Goal: Transaction & Acquisition: Book appointment/travel/reservation

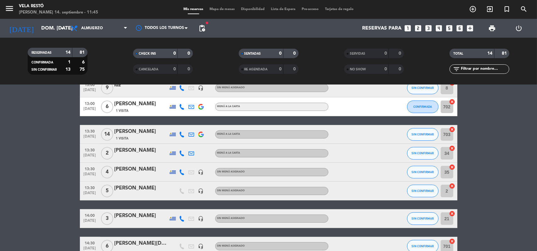
scroll to position [189, 0]
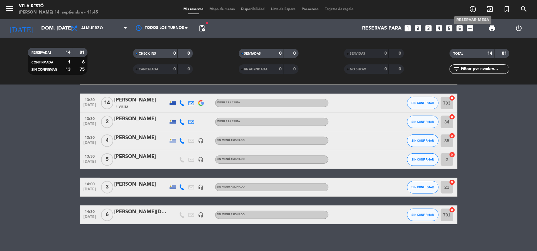
click at [473, 10] on icon "add_circle_outline" at bounding box center [473, 9] width 8 height 8
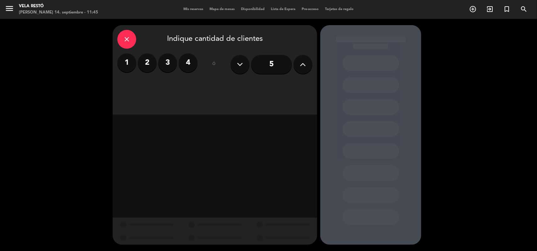
click at [150, 66] on label "2" at bounding box center [147, 62] width 19 height 19
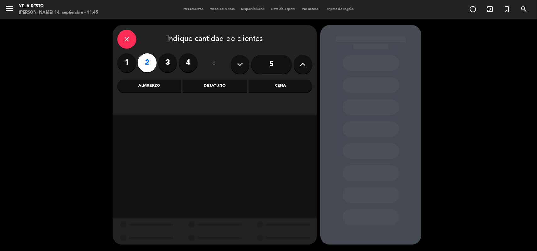
click at [270, 81] on div "Cena" at bounding box center [280, 86] width 64 height 13
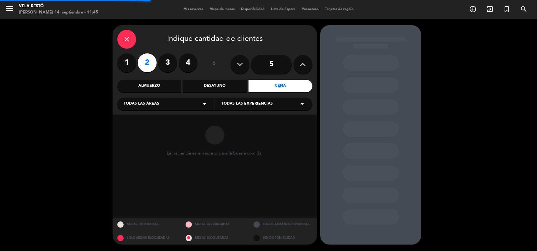
click at [146, 83] on div "Almuerzo" at bounding box center [149, 86] width 64 height 13
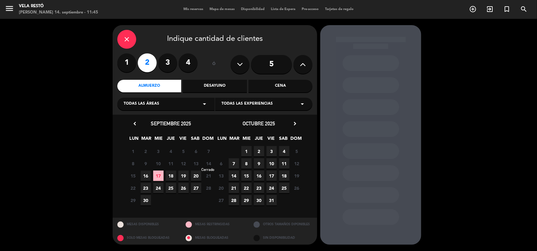
click at [209, 163] on span "14" at bounding box center [208, 163] width 10 height 10
click at [147, 84] on div "Almuerzo" at bounding box center [149, 86] width 64 height 13
click at [210, 162] on span "14" at bounding box center [208, 163] width 10 height 10
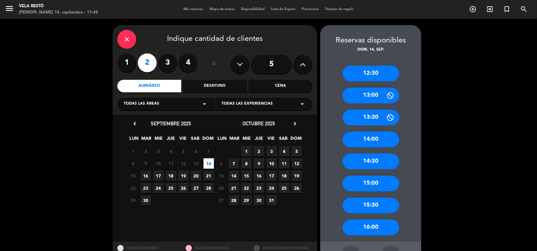
click at [383, 139] on div "14:00" at bounding box center [370, 140] width 57 height 16
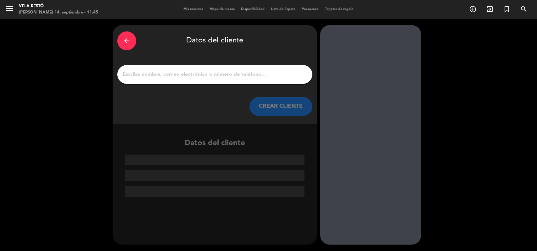
click at [185, 67] on div at bounding box center [214, 74] width 195 height 19
click at [220, 77] on input "1" at bounding box center [214, 74] width 185 height 9
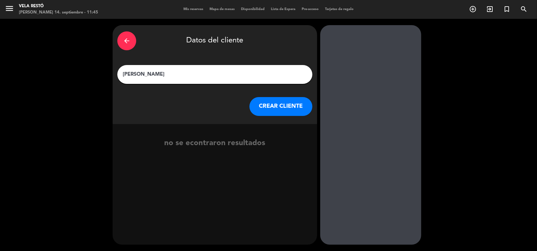
type input "[PERSON_NAME]"
click at [287, 122] on div "arrow_back Datos del cliente EMILIO RIVERRA CREAR CLIENTE" at bounding box center [215, 74] width 204 height 99
click at [281, 106] on button "CREAR CLIENTE" at bounding box center [280, 106] width 63 height 19
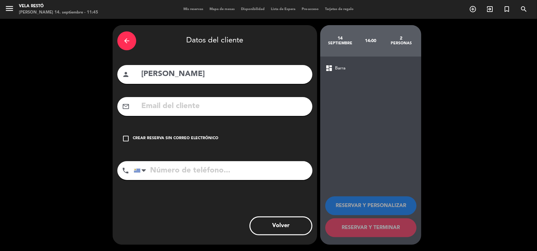
click at [200, 137] on div "Crear reserva sin correo electrónico" at bounding box center [175, 138] width 85 height 6
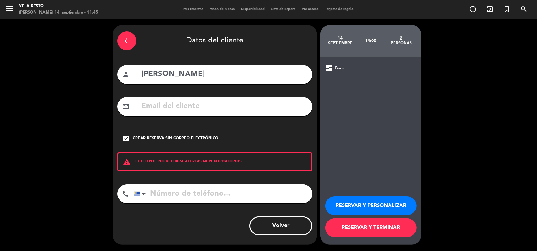
click at [195, 197] on input "tel" at bounding box center [223, 193] width 179 height 19
type input "094281244"
click at [377, 234] on button "RESERVAR Y TERMINAR" at bounding box center [370, 227] width 91 height 19
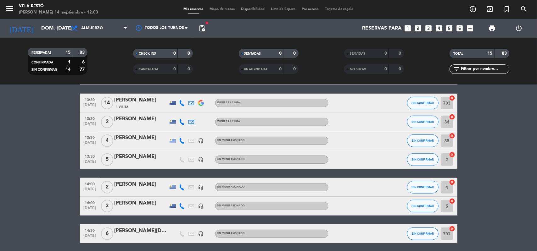
scroll to position [212, 0]
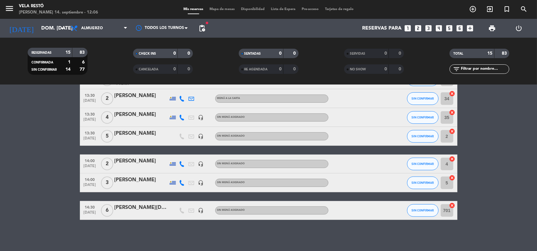
click at [203, 32] on span "pending_actions" at bounding box center [201, 28] width 13 height 13
click at [201, 29] on span "pending_actions" at bounding box center [202, 29] width 8 height 8
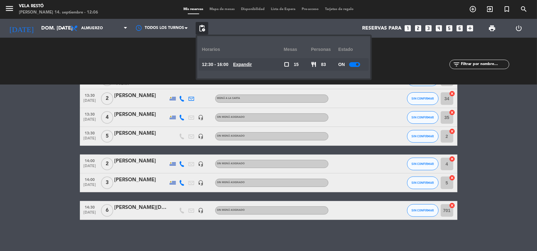
click at [243, 63] on u "Expandir" at bounding box center [242, 64] width 19 height 5
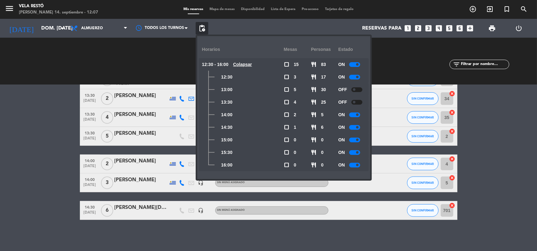
click at [308, 233] on div "No hay notas para este servicio. Haz clic para agregar una 12:30 sep. 14 6 Ines…" at bounding box center [268, 168] width 537 height 166
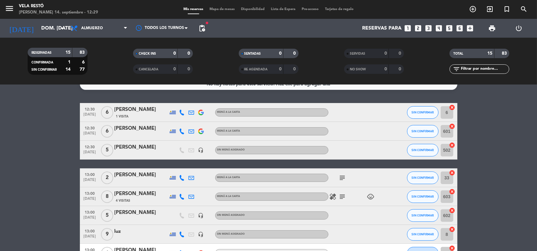
scroll to position [7, 0]
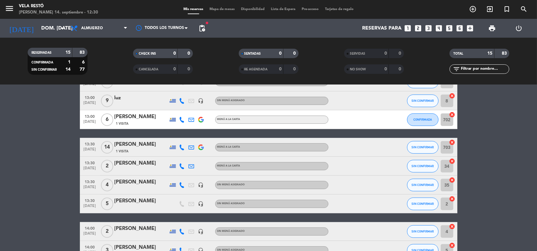
scroll to position [152, 0]
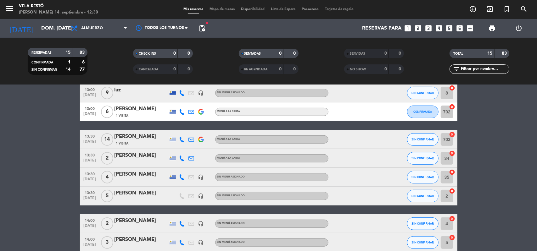
click at [70, 116] on bookings-row "12:30 sep. 14 6 Ines Silva 1 Visita Menú a la carta SIN CONFIRMAR 6 cancel 12:3…" at bounding box center [268, 121] width 537 height 318
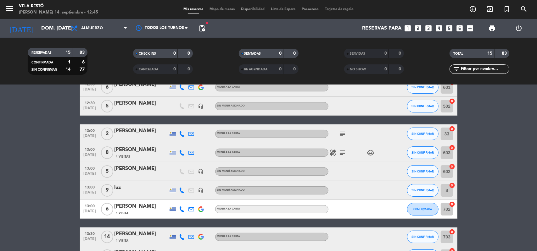
scroll to position [0, 0]
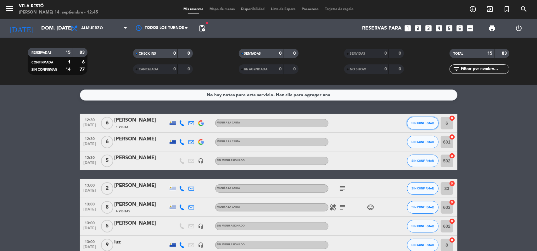
click at [414, 119] on button "SIN CONFIRMAR" at bounding box center [422, 123] width 31 height 13
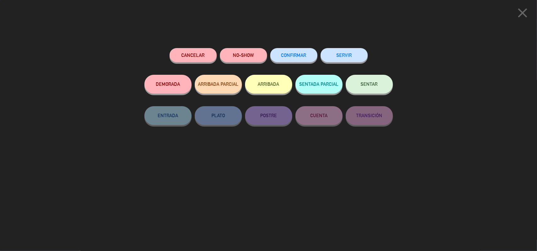
click at [272, 51] on div "CONFIRMAR" at bounding box center [293, 61] width 47 height 27
click at [292, 59] on button "CONFIRMAR" at bounding box center [293, 55] width 47 height 14
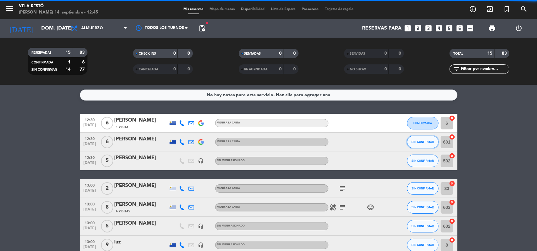
click at [422, 146] on button "SIN CONFIRMAR" at bounding box center [422, 142] width 31 height 13
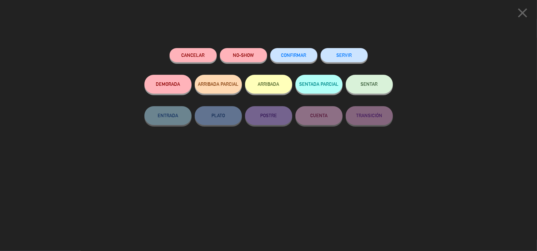
click at [304, 51] on button "CONFIRMAR" at bounding box center [293, 55] width 47 height 14
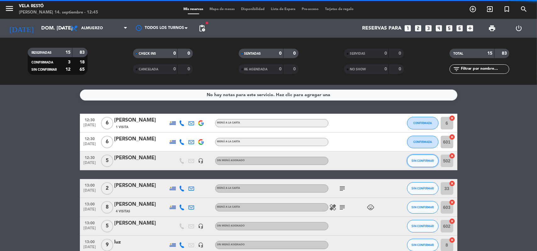
click at [422, 162] on span "SIN CONFIRMAR" at bounding box center [422, 160] width 22 height 3
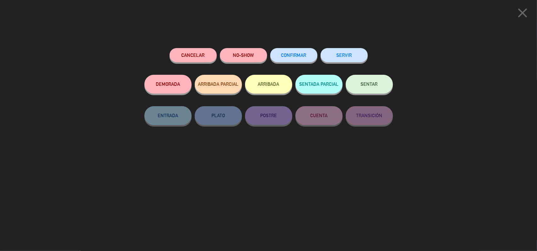
click at [307, 59] on button "CONFIRMAR" at bounding box center [293, 55] width 47 height 14
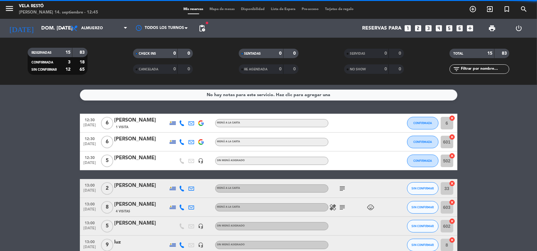
scroll to position [31, 0]
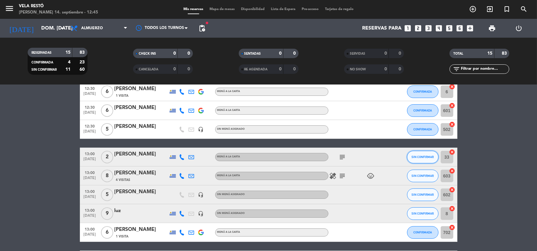
click at [419, 158] on span "SIN CONFIRMAR" at bounding box center [422, 156] width 22 height 3
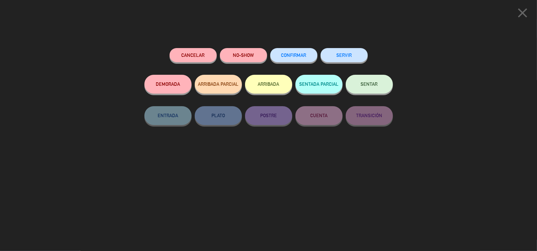
click at [306, 61] on button "CONFIRMAR" at bounding box center [293, 55] width 47 height 14
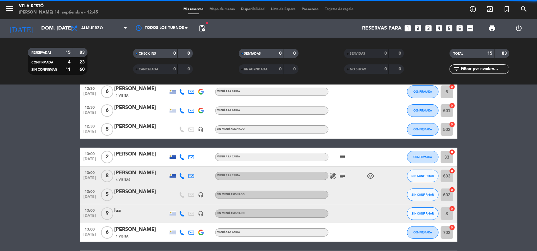
scroll to position [63, 0]
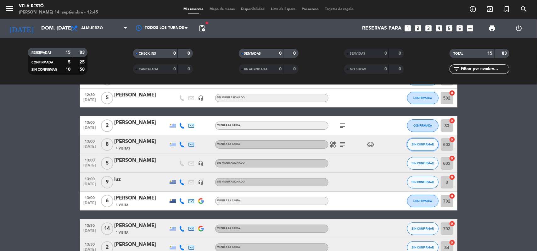
click at [424, 144] on span "SIN CONFIRMAR" at bounding box center [422, 144] width 22 height 3
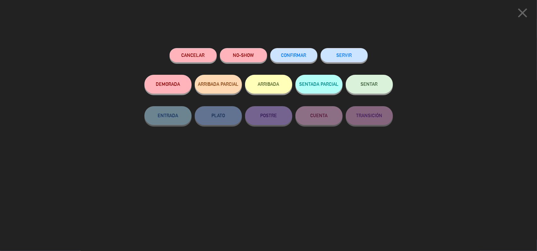
click at [279, 55] on button "CONFIRMAR" at bounding box center [293, 55] width 47 height 14
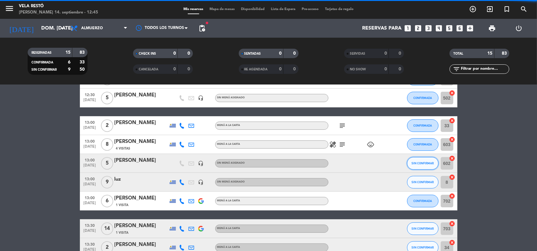
click at [422, 162] on span "SIN CONFIRMAR" at bounding box center [422, 163] width 22 height 3
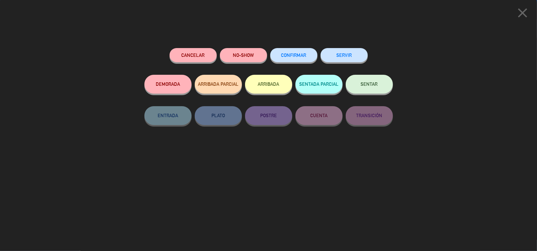
click at [295, 50] on button "CONFIRMAR" at bounding box center [293, 55] width 47 height 14
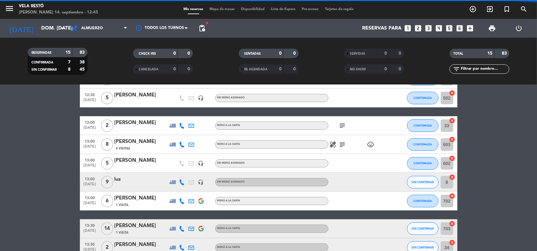
click at [426, 182] on span "SIN CONFIRMAR" at bounding box center [422, 181] width 22 height 3
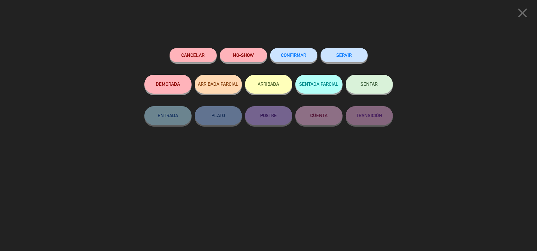
click at [304, 54] on span "CONFIRMAR" at bounding box center [293, 54] width 25 height 5
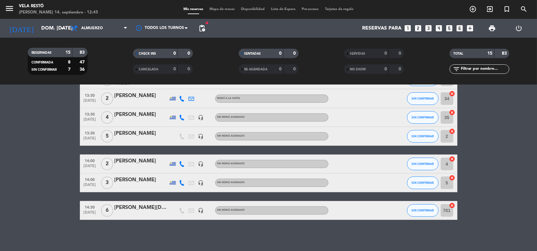
scroll to position [149, 0]
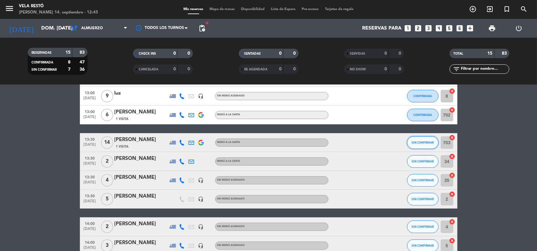
click at [424, 145] on button "SIN CONFIRMAR" at bounding box center [422, 142] width 31 height 13
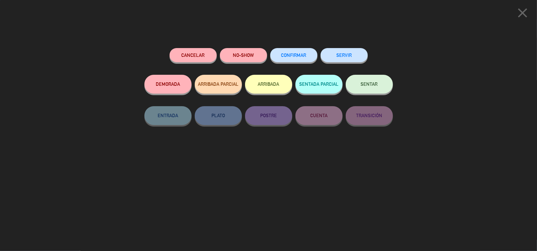
scroll to position [212, 0]
click at [285, 48] on div "CONFIRMAR" at bounding box center [293, 61] width 47 height 27
click at [311, 55] on button "CONFIRMAR" at bounding box center [293, 55] width 47 height 14
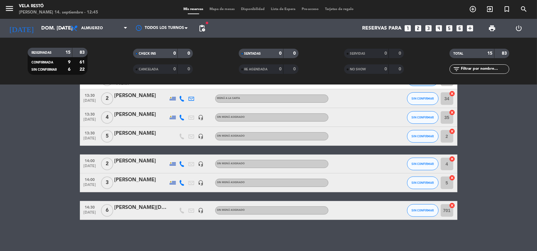
scroll to position [180, 0]
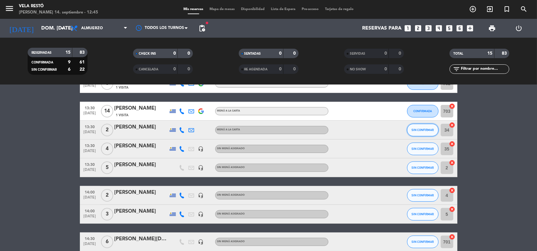
click at [427, 132] on button "SIN CONFIRMAR" at bounding box center [422, 130] width 31 height 13
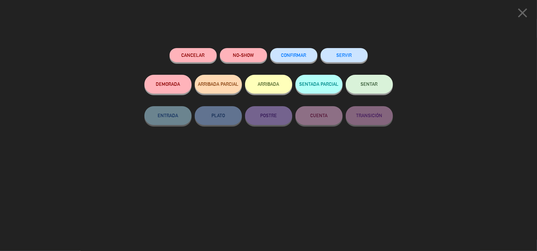
click at [304, 50] on button "CONFIRMAR" at bounding box center [293, 55] width 47 height 14
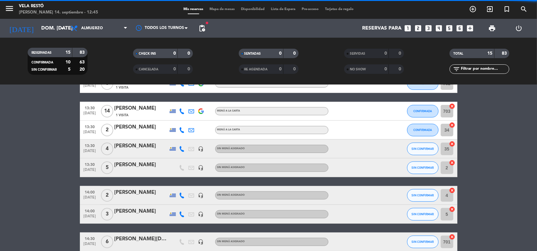
click at [425, 146] on button "SIN CONFIRMAR" at bounding box center [422, 149] width 31 height 13
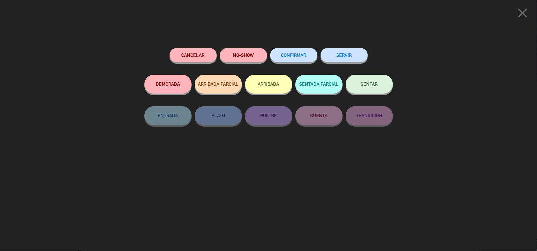
click at [311, 55] on button "CONFIRMAR" at bounding box center [293, 55] width 47 height 14
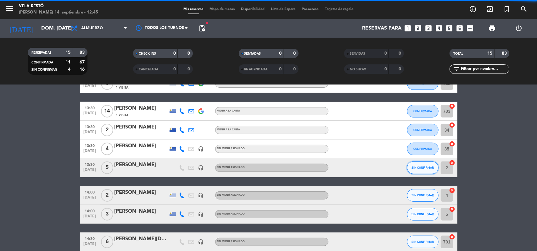
click at [413, 168] on span "SIN CONFIRMAR" at bounding box center [422, 167] width 22 height 3
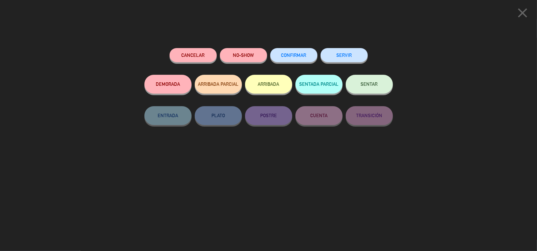
click at [306, 52] on button "CONFIRMAR" at bounding box center [293, 55] width 47 height 14
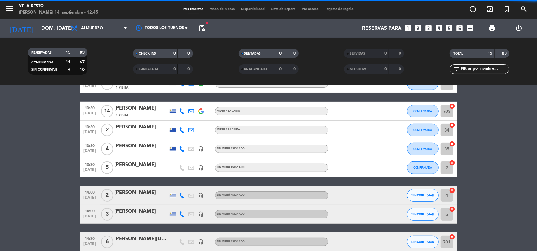
scroll to position [212, 0]
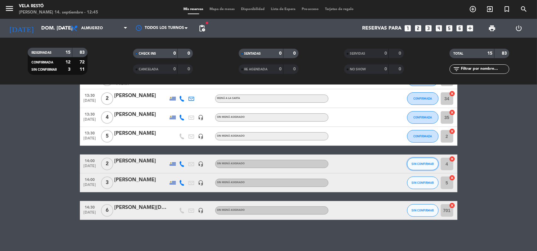
click at [425, 160] on button "SIN CONFIRMAR" at bounding box center [422, 164] width 31 height 13
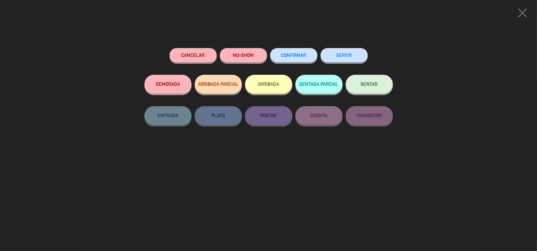
click at [287, 57] on span "CONFIRMAR" at bounding box center [293, 54] width 25 height 5
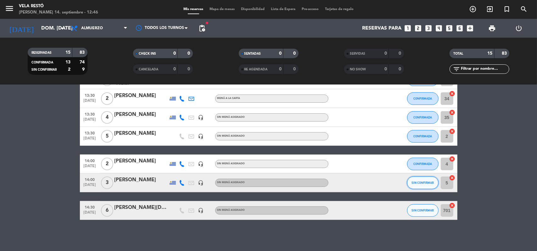
click at [424, 180] on button "SIN CONFIRMAR" at bounding box center [422, 183] width 31 height 13
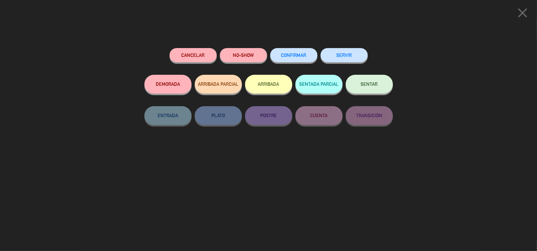
click at [295, 58] on span "CONFIRMAR" at bounding box center [293, 54] width 25 height 5
click at [306, 55] on span "CONFIRMAR" at bounding box center [293, 54] width 25 height 5
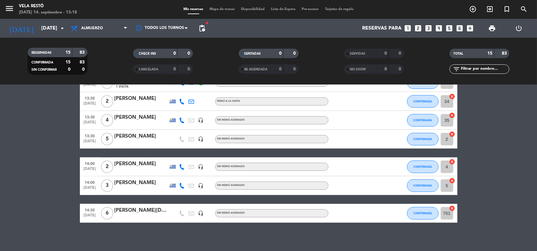
scroll to position [212, 0]
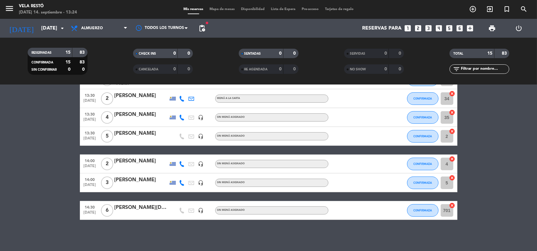
click at [30, 150] on bookings-row "12:30 [DATE] 6 [PERSON_NAME] 1 Visita Menú a la carta CONFIRMADA 6 cancel 12:30…" at bounding box center [268, 61] width 537 height 318
